Goal: Task Accomplishment & Management: Manage account settings

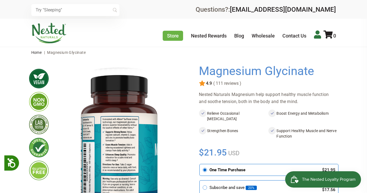
click at [315, 34] on icon at bounding box center [317, 34] width 7 height 8
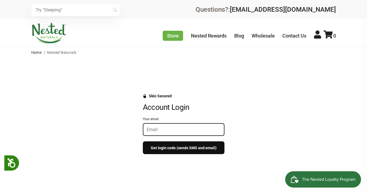
click at [157, 128] on input "Your email" at bounding box center [184, 129] width 74 height 5
type input "[EMAIL_ADDRESS][DOMAIN_NAME]"
click at [156, 146] on button "Get login code (sends SMS and email)" at bounding box center [184, 147] width 82 height 13
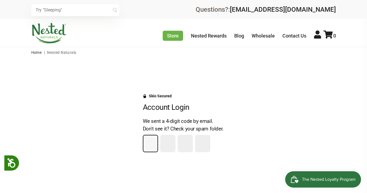
type input "3"
type input "7"
type input "5"
type input "2"
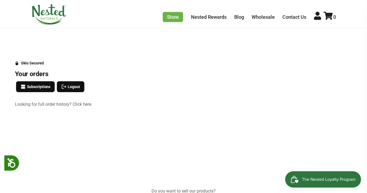
scroll to position [41, 0]
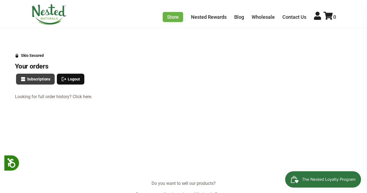
click at [35, 78] on span "Subscriptions" at bounding box center [39, 79] width 24 height 6
